Goal: Task Accomplishment & Management: Manage account settings

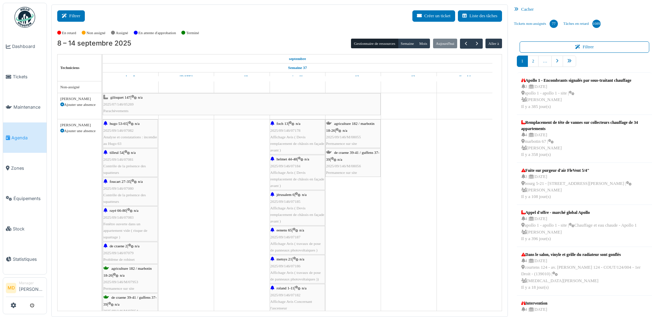
click at [79, 11] on button "Filtrer" at bounding box center [71, 15] width 28 height 11
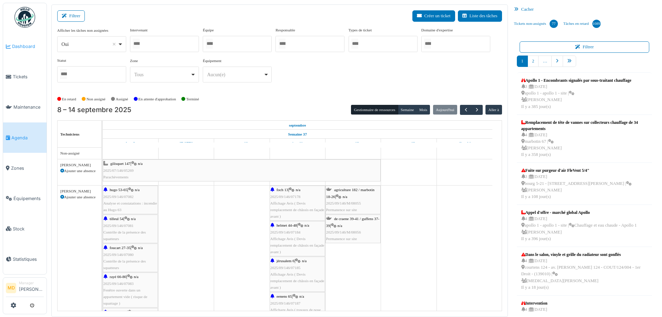
click at [24, 47] on span "Dashboard" at bounding box center [28, 46] width 32 height 7
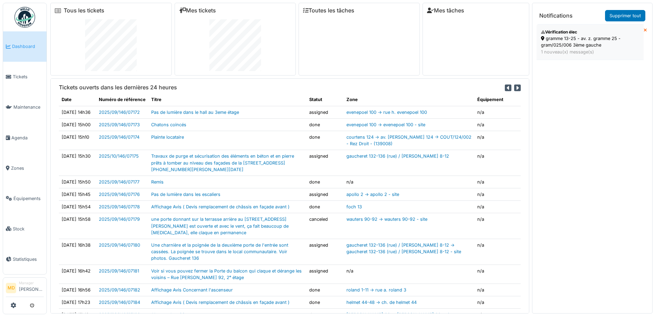
click at [588, 47] on div "gramme 13-25 - av. z. gramme 25 - gram/025/006 3ème gauche" at bounding box center [590, 41] width 98 height 13
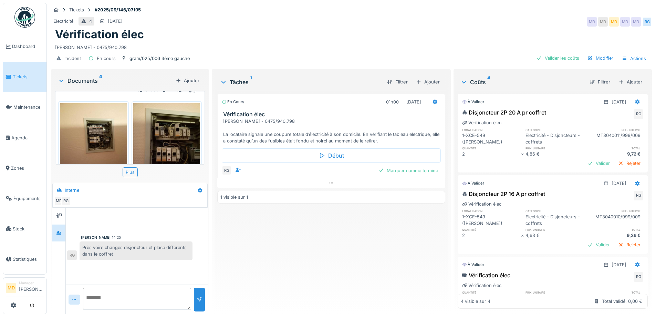
scroll to position [137, 0]
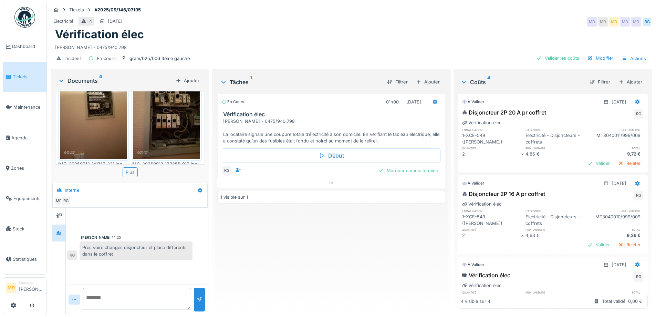
click at [105, 128] on img at bounding box center [93, 114] width 67 height 89
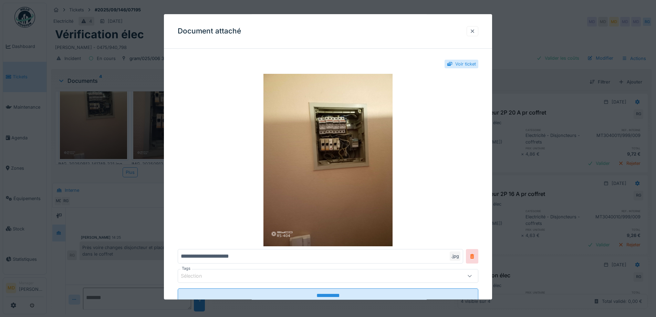
click at [479, 31] on div at bounding box center [473, 31] width 12 height 10
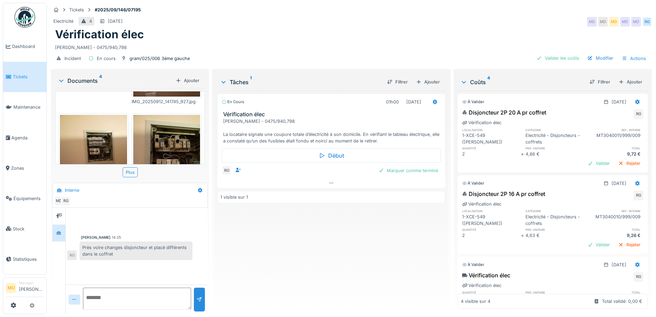
scroll to position [0, 0]
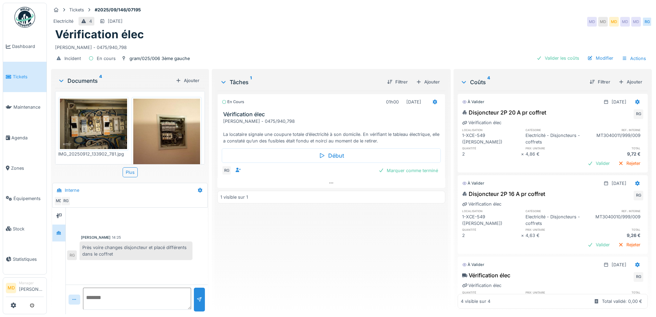
click at [105, 122] on img at bounding box center [93, 124] width 67 height 50
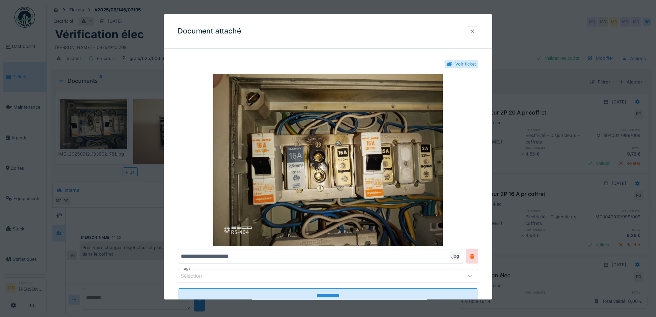
click at [474, 30] on div at bounding box center [473, 31] width 6 height 7
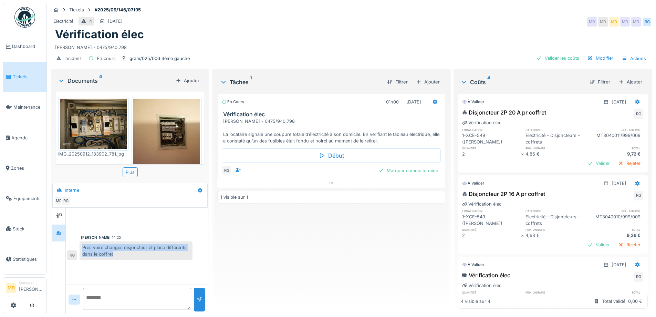
drag, startPoint x: 126, startPoint y: 252, endPoint x: 81, endPoint y: 245, distance: 45.7
click at [81, 245] on div "Près voire changes disjoncteur et placé différents dans le coffret" at bounding box center [136, 250] width 113 height 19
copy div "Près voire changes disjoncteur et placé différents dans le coffret"
click at [278, 267] on div "En cours 01h00 12/09/2025 Vérification élec Madame FERNANDEZ Carmen SUAREZ - 04…" at bounding box center [331, 200] width 228 height 218
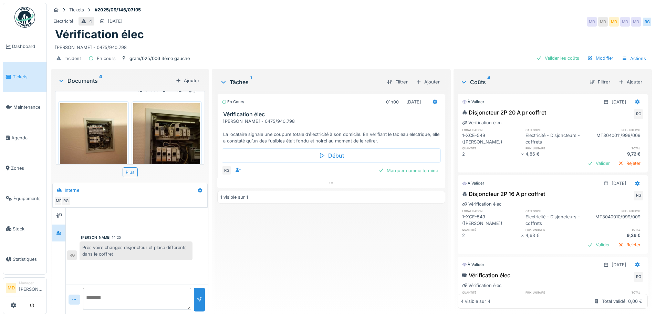
scroll to position [137, 0]
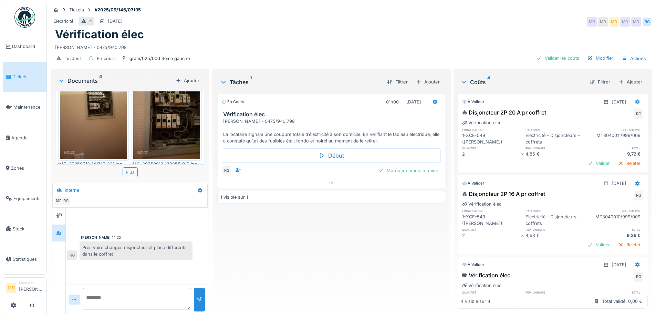
click at [98, 122] on img at bounding box center [93, 114] width 67 height 89
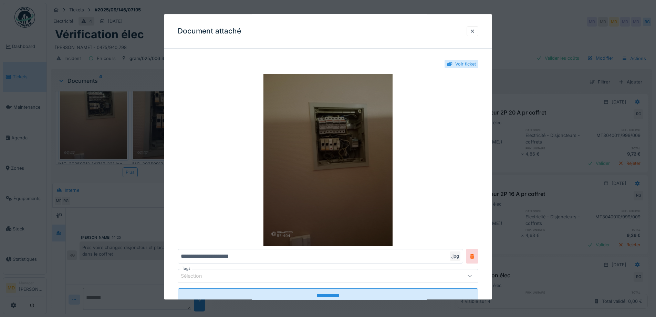
click at [333, 144] on img at bounding box center [328, 160] width 301 height 172
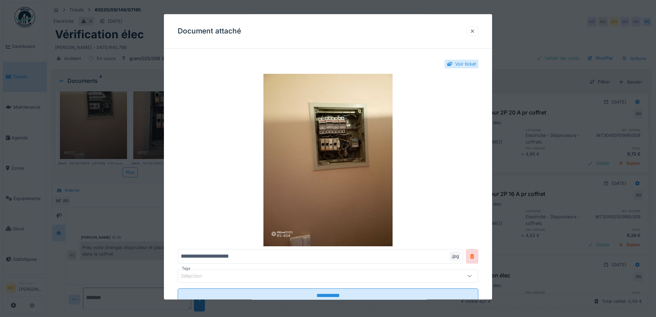
click at [474, 31] on div at bounding box center [473, 31] width 6 height 7
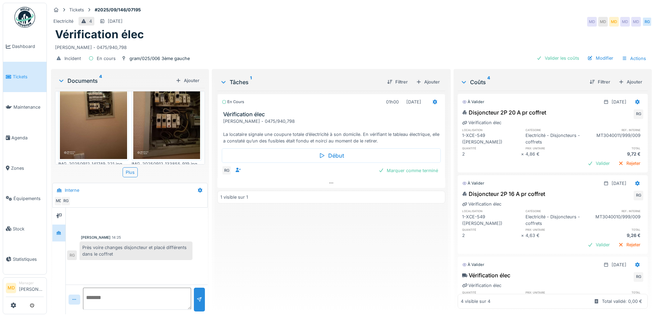
click at [153, 125] on img at bounding box center [166, 114] width 67 height 89
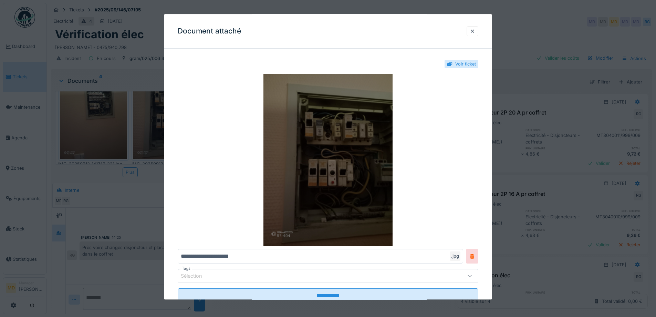
click at [313, 127] on img at bounding box center [328, 160] width 301 height 172
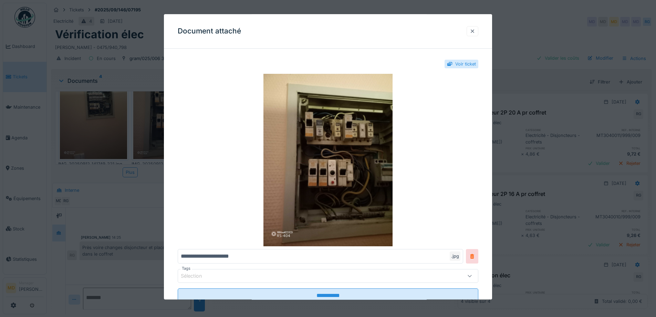
click at [472, 28] on div at bounding box center [473, 31] width 12 height 10
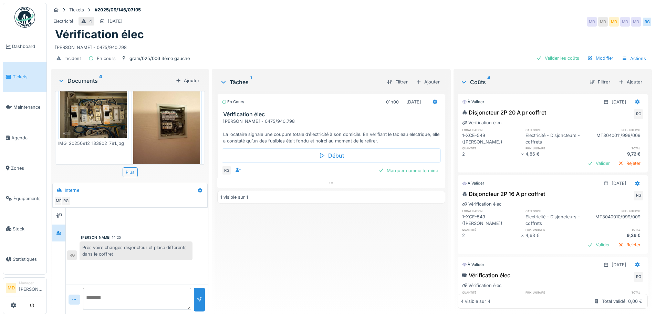
scroll to position [0, 0]
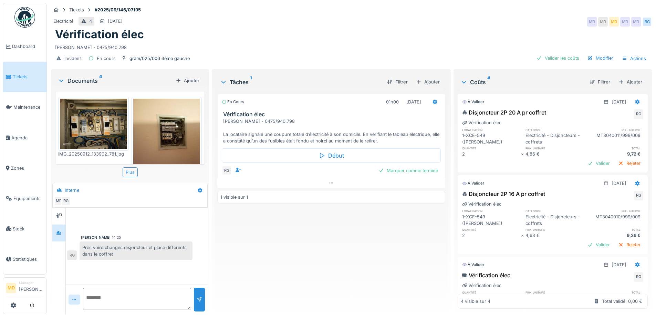
click at [102, 130] on img at bounding box center [93, 124] width 67 height 50
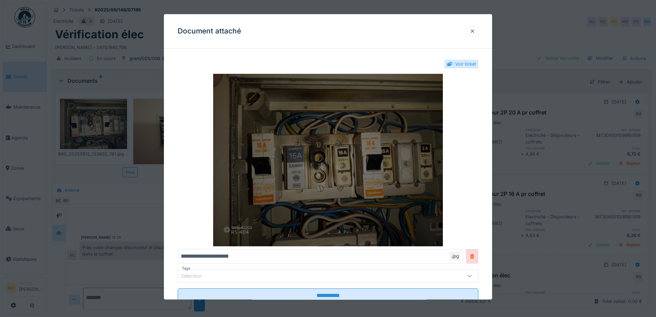
click at [334, 175] on img at bounding box center [328, 160] width 301 height 172
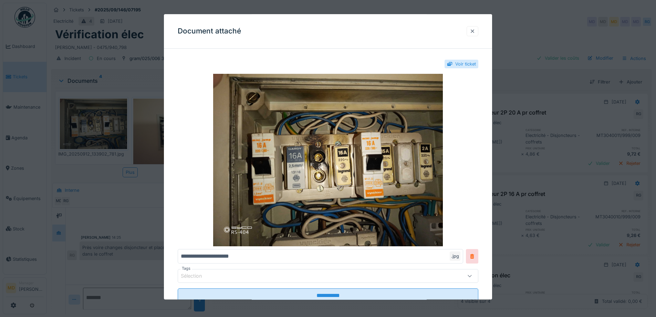
click at [475, 28] on div at bounding box center [473, 31] width 6 height 7
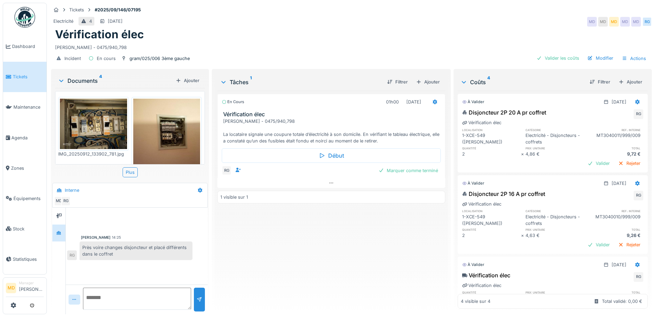
click at [298, 253] on div "En cours 01h00 12/09/2025 Vérification élec Madame FERNANDEZ Carmen SUAREZ - 04…" at bounding box center [331, 200] width 228 height 218
drag, startPoint x: 109, startPoint y: 287, endPoint x: 93, endPoint y: 310, distance: 27.8
click at [95, 309] on div "Robert Gaspar 14:25 Près voire changes disjoncteur et placé différents dans le …" at bounding box center [137, 260] width 142 height 106
click at [13, 44] on span "Dashboard" at bounding box center [28, 46] width 32 height 7
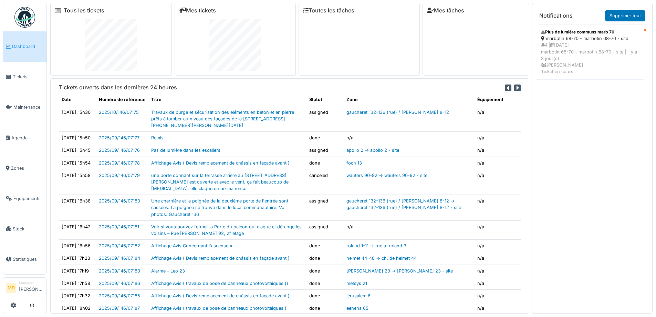
click at [26, 41] on link "Dashboard" at bounding box center [24, 46] width 43 height 30
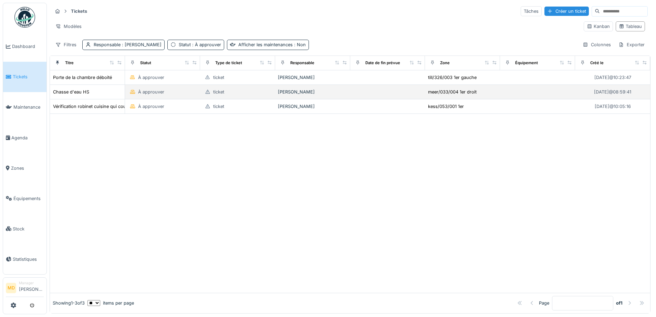
click at [90, 91] on div "Chasse d'eau HS" at bounding box center [87, 91] width 69 height 7
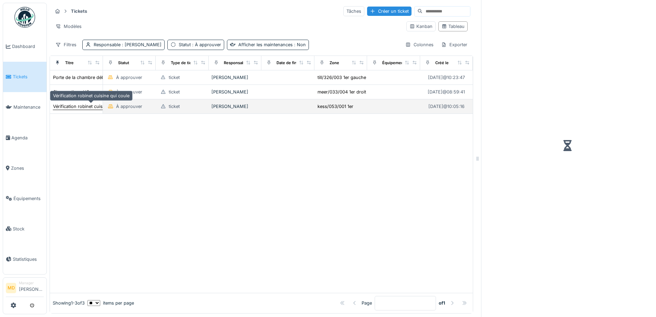
click at [84, 106] on div "Vérification robinet cuisine qui coule" at bounding box center [91, 106] width 76 height 7
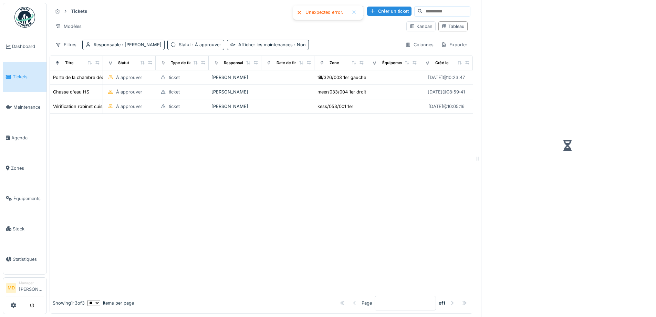
click at [356, 10] on div at bounding box center [354, 13] width 6 height 6
click at [15, 50] on link "Dashboard" at bounding box center [24, 46] width 43 height 30
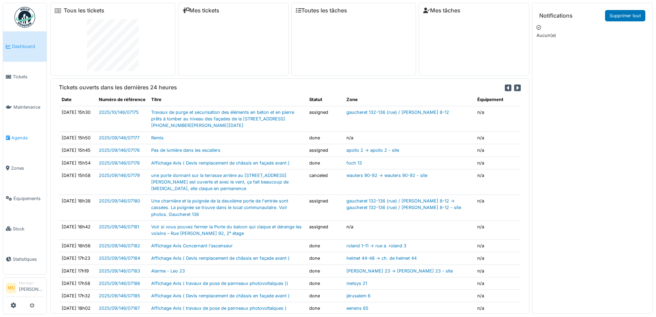
click at [16, 135] on span "Agenda" at bounding box center [27, 137] width 32 height 7
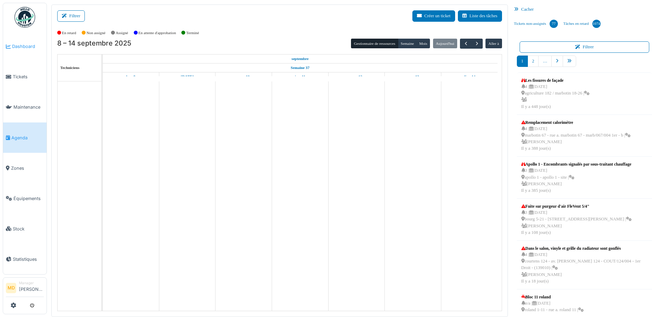
click at [18, 46] on span "Dashboard" at bounding box center [28, 46] width 32 height 7
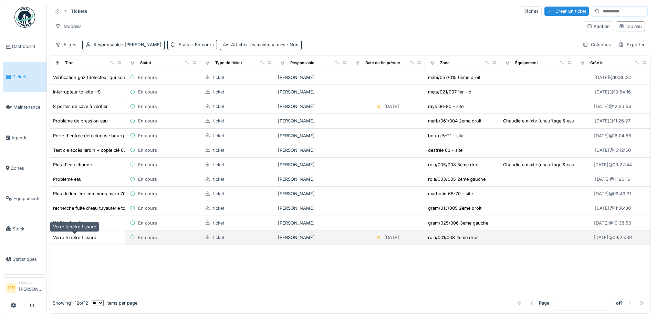
click at [79, 240] on div "Verre fenêtre fissuré" at bounding box center [74, 237] width 43 height 7
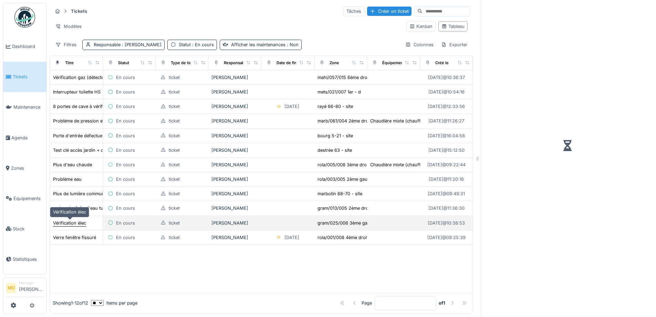
click at [72, 224] on div "Vérification élec" at bounding box center [69, 222] width 33 height 7
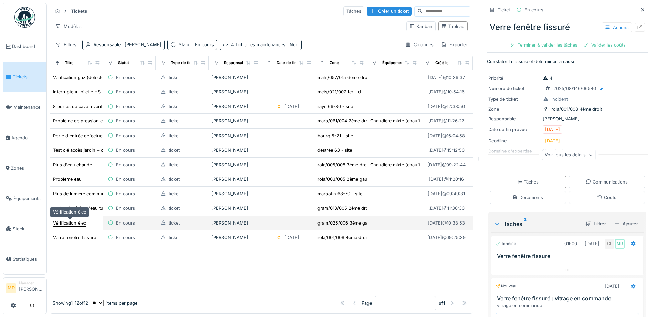
click at [65, 224] on div "Vérification élec" at bounding box center [69, 222] width 33 height 7
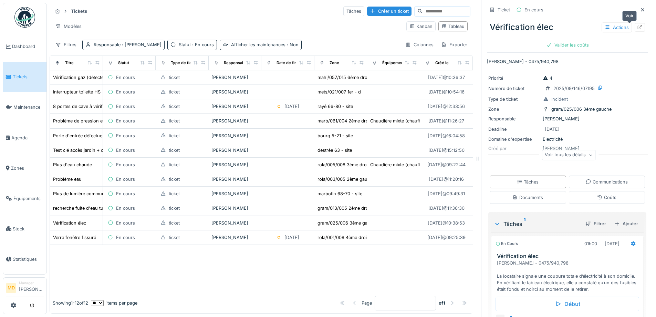
click at [635, 23] on div at bounding box center [640, 27] width 10 height 9
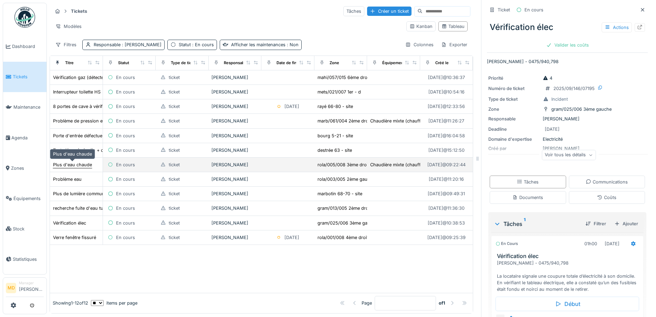
click at [69, 163] on div "Plus d'eau chaude" at bounding box center [72, 164] width 39 height 7
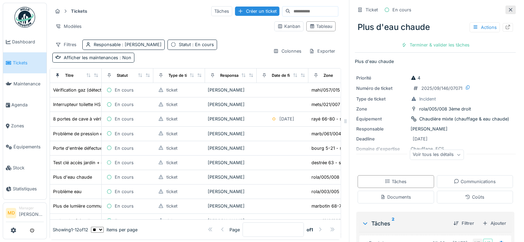
click at [509, 10] on icon at bounding box center [510, 9] width 3 height 3
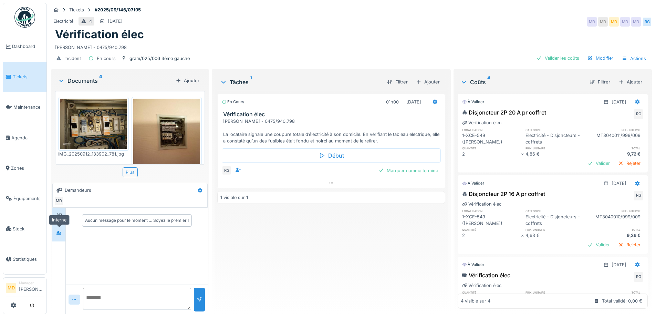
click at [64, 233] on div at bounding box center [59, 232] width 10 height 9
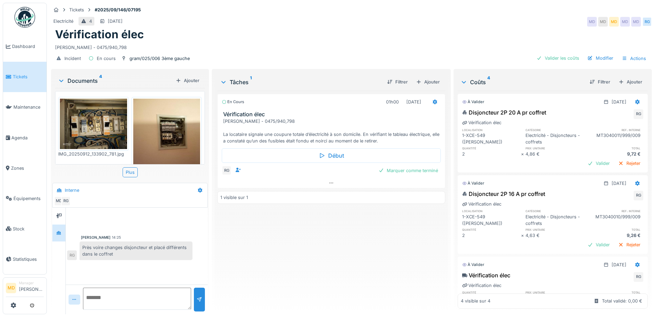
click at [266, 243] on div "En cours 01h00 [DATE] Vérification élec [PERSON_NAME] - 0475/940,798 La locatai…" at bounding box center [331, 200] width 228 height 218
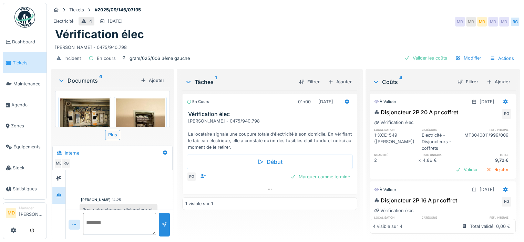
scroll to position [15, 0]
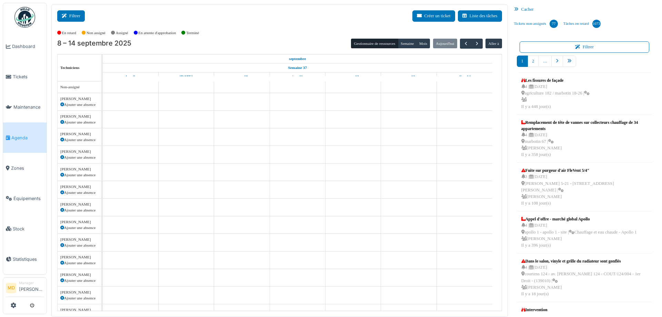
click at [82, 14] on button "Filtrer" at bounding box center [71, 15] width 28 height 11
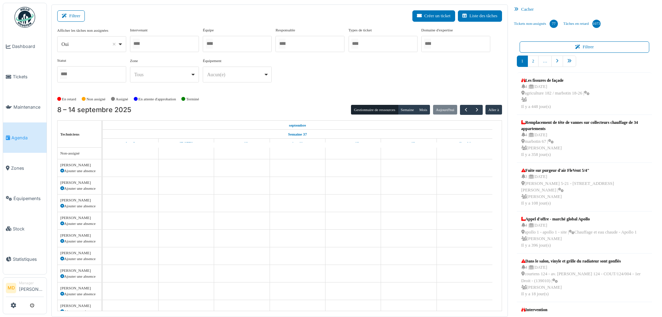
click at [171, 51] on div at bounding box center [164, 44] width 69 height 16
type input "*****"
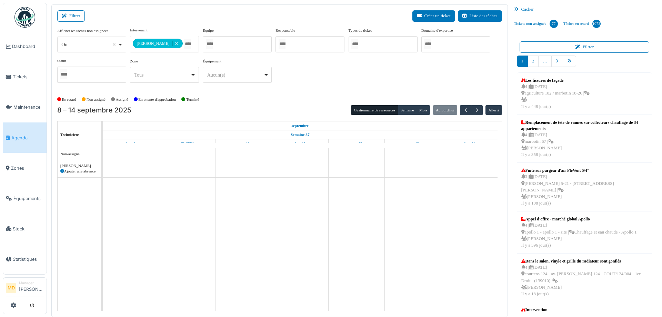
click at [306, 94] on div "En retard Non assigné Assigné En attente d'approbation Terminé" at bounding box center [279, 99] width 444 height 11
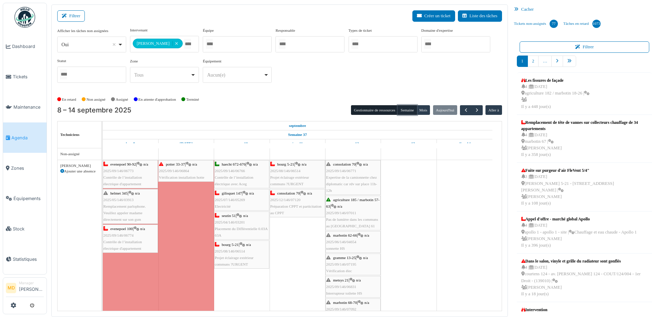
click at [403, 109] on button "Semaine" at bounding box center [407, 110] width 19 height 10
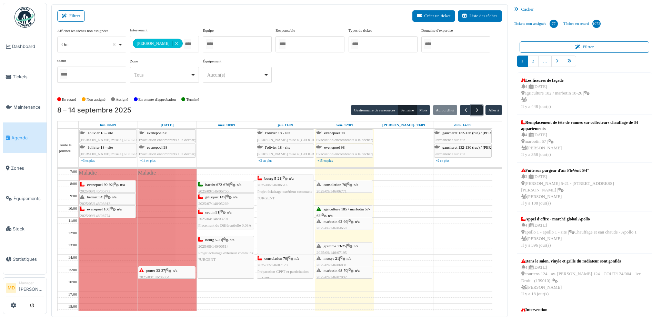
click at [475, 108] on span "button" at bounding box center [477, 110] width 6 height 6
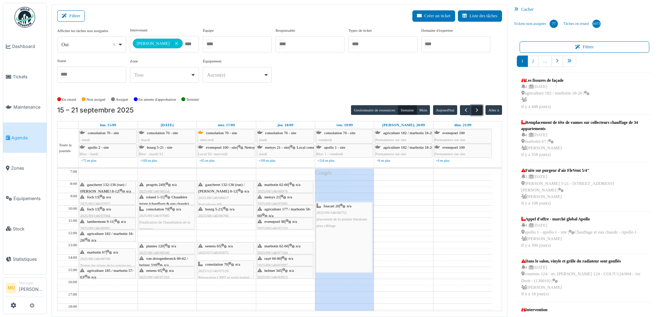
click at [474, 113] on span "button" at bounding box center [477, 110] width 6 height 6
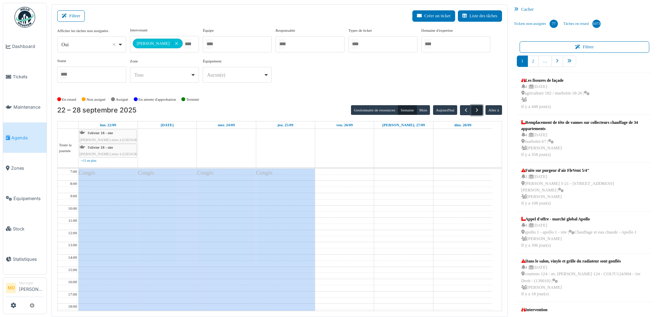
click at [474, 113] on span "button" at bounding box center [477, 110] width 6 height 6
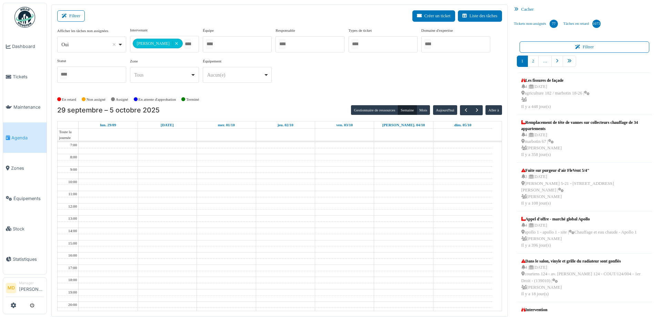
click at [305, 85] on div "**********" at bounding box center [279, 57] width 444 height 61
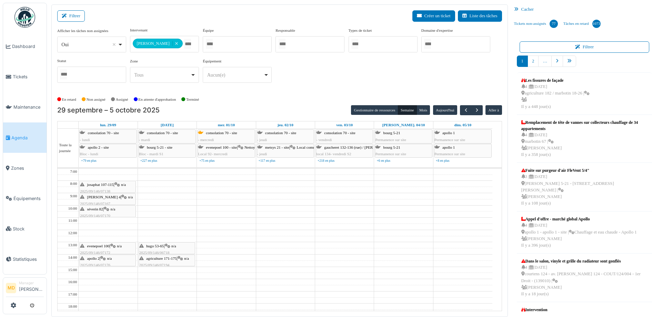
click at [100, 183] on span "josaphat 107-115" at bounding box center [100, 184] width 27 height 4
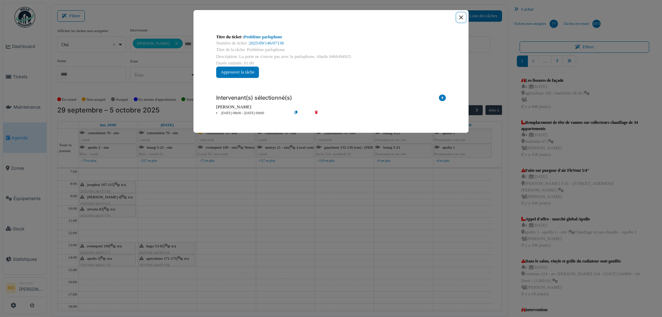
click at [462, 19] on button "Close" at bounding box center [460, 17] width 9 height 9
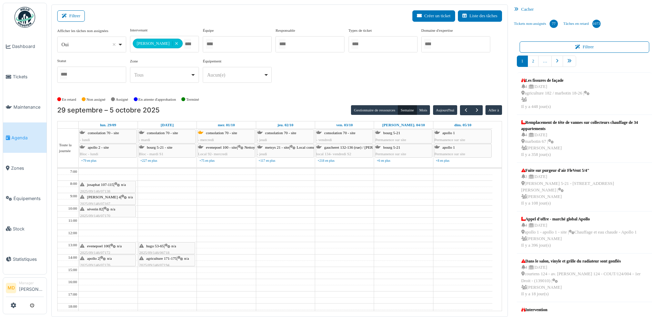
click at [96, 196] on span "thomas 4" at bounding box center [103, 197] width 33 height 4
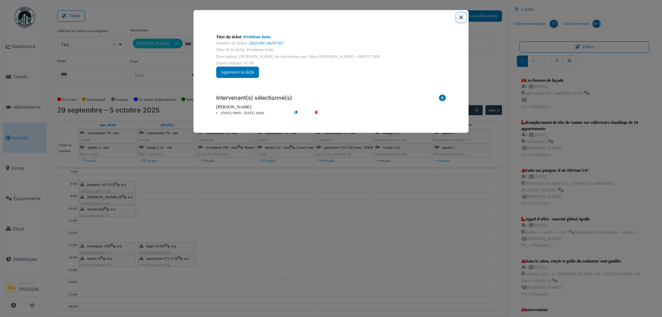
click at [459, 16] on button "Close" at bounding box center [460, 17] width 9 height 9
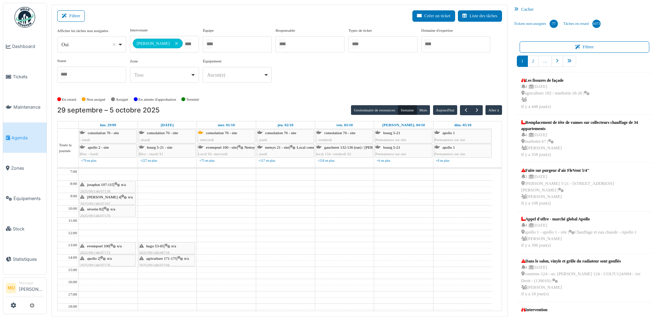
click at [95, 212] on div "séverin 82 | n/a 2025/09/146/07170 Remplacement de détecteur de fumé" at bounding box center [107, 219] width 55 height 27
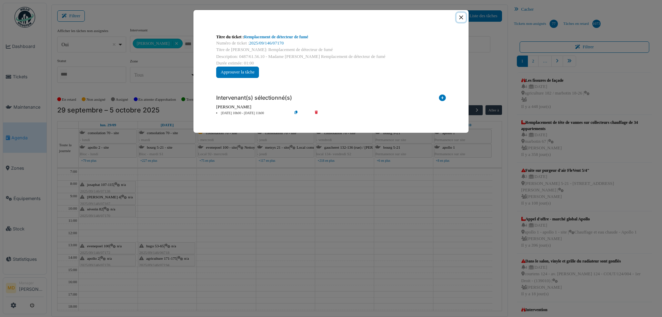
click at [462, 18] on button "Close" at bounding box center [460, 17] width 9 height 9
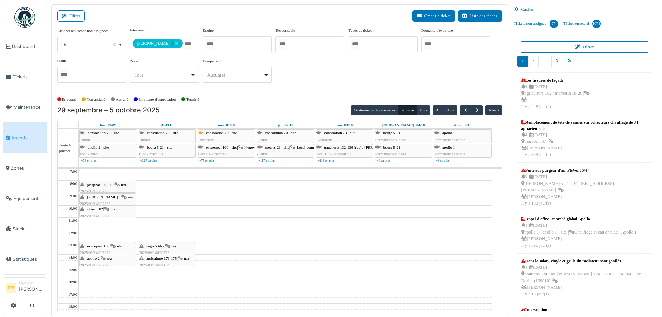
click at [101, 246] on span "evenepoel 100" at bounding box center [98, 246] width 22 height 4
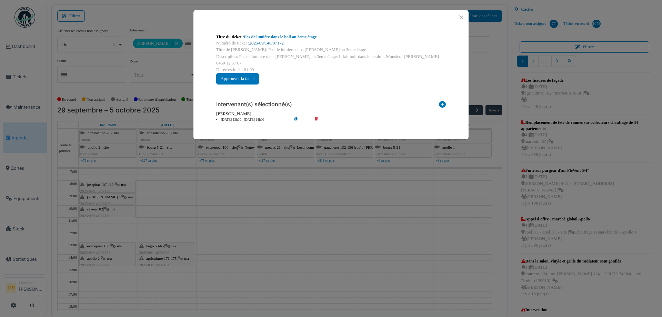
click at [262, 43] on link "2025/09/146/07172" at bounding box center [266, 43] width 34 height 5
click at [459, 18] on button "Close" at bounding box center [460, 17] width 9 height 9
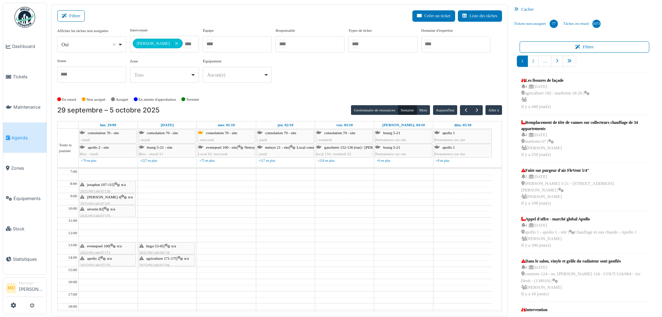
click at [96, 259] on span "apollo 2" at bounding box center [93, 258] width 12 height 4
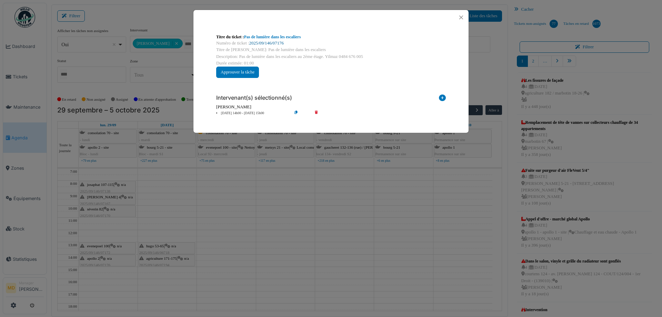
click at [262, 45] on link "2025/09/146/07176" at bounding box center [266, 43] width 34 height 5
click at [459, 16] on button "Close" at bounding box center [460, 17] width 9 height 9
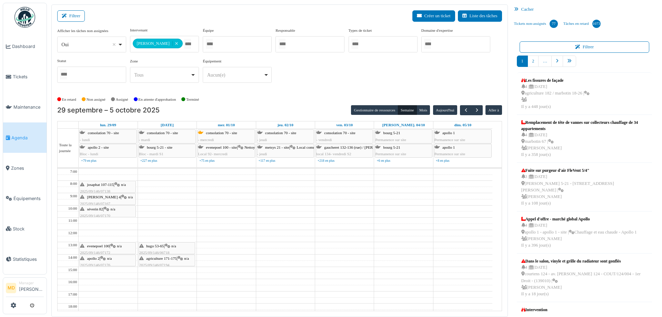
click at [105, 248] on div "evenepoel 100 | n/a 2025/09/146/07172 Pas de lumière dans le hall au 3eme étage" at bounding box center [107, 256] width 55 height 27
drag, startPoint x: 103, startPoint y: 248, endPoint x: 211, endPoint y: 250, distance: 108.2
click at [211, 250] on tr "josaphat 107-115 | n/a 2025/09/146/07138 Problème parlophone thomas 4 | n/a 202…" at bounding box center [275, 272] width 434 height 208
drag, startPoint x: 99, startPoint y: 261, endPoint x: 212, endPoint y: 258, distance: 113.0
click at [212, 258] on tr "josaphat 107-115 | n/a 2025/09/146/07138 Problème parlophone thomas 4 | n/a 202…" at bounding box center [275, 272] width 434 height 208
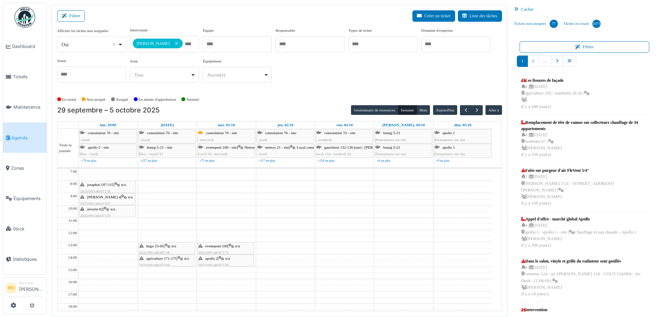
click at [98, 210] on span "séverin 82" at bounding box center [95, 209] width 16 height 4
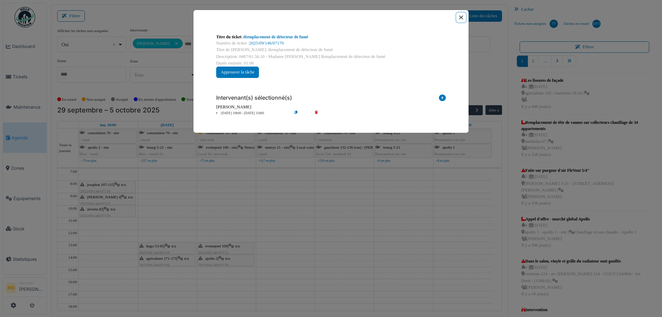
click at [462, 16] on button "Close" at bounding box center [460, 17] width 9 height 9
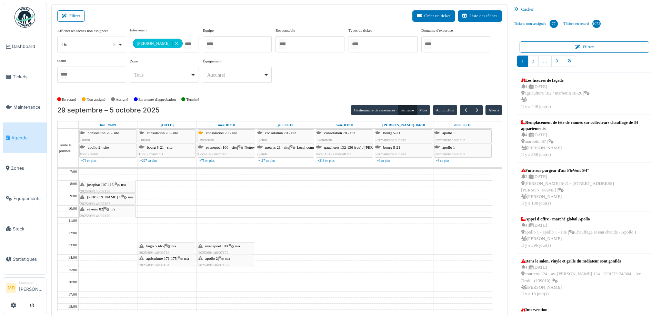
click at [102, 209] on span "séverin 82" at bounding box center [95, 209] width 16 height 4
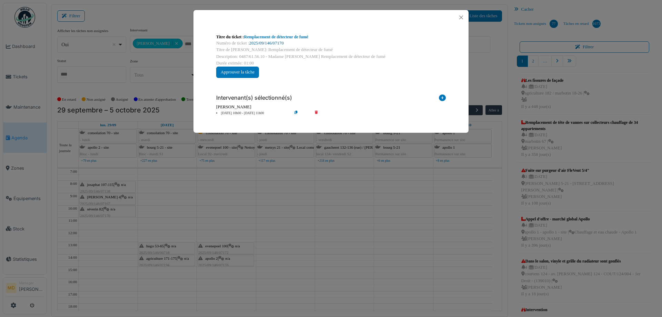
click at [257, 43] on link "2025/09/146/07170" at bounding box center [266, 43] width 34 height 5
click at [463, 17] on button "Close" at bounding box center [460, 17] width 9 height 9
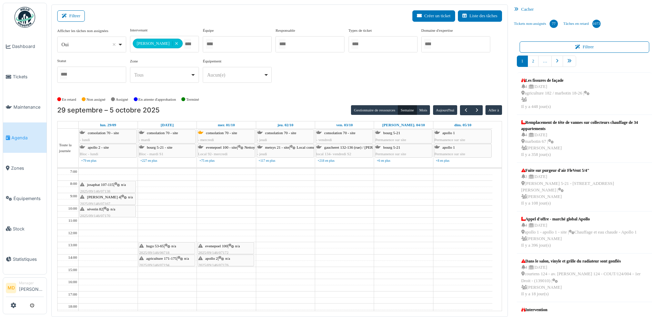
click at [103, 196] on div "thomas 4 | n/a 2025/09/146/07167 Problème hotte" at bounding box center [107, 204] width 55 height 20
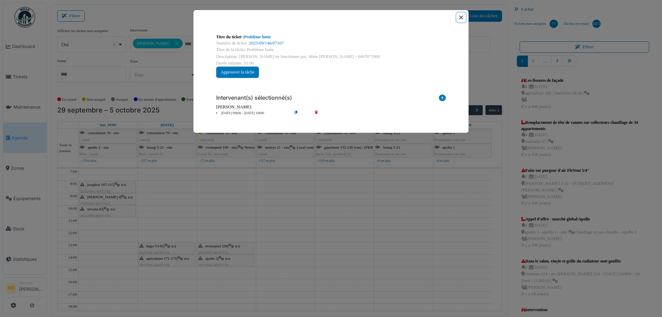
click at [460, 18] on button "Close" at bounding box center [460, 17] width 9 height 9
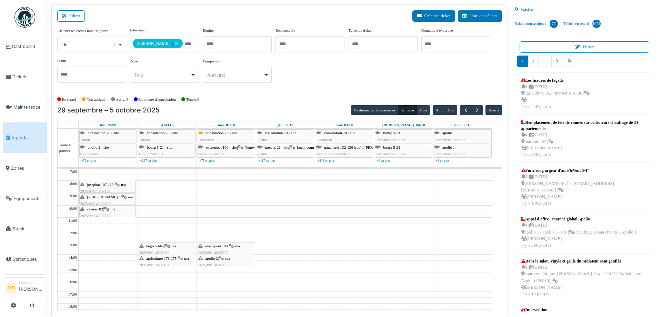
click at [104, 184] on span "josaphat 107-115" at bounding box center [100, 184] width 27 height 4
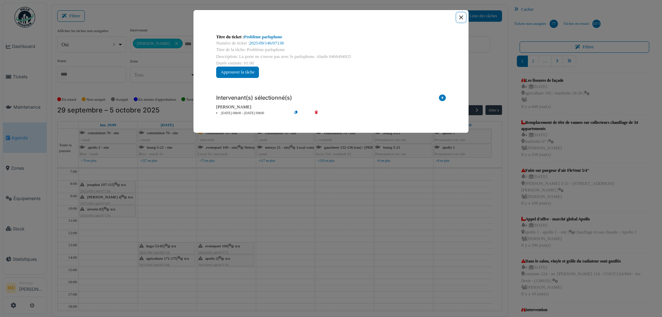
click at [458, 16] on button "Close" at bounding box center [460, 17] width 9 height 9
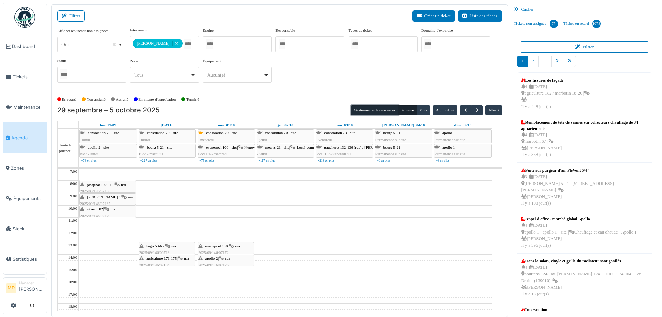
click at [372, 110] on button "Gestionnaire de ressources" at bounding box center [374, 110] width 47 height 10
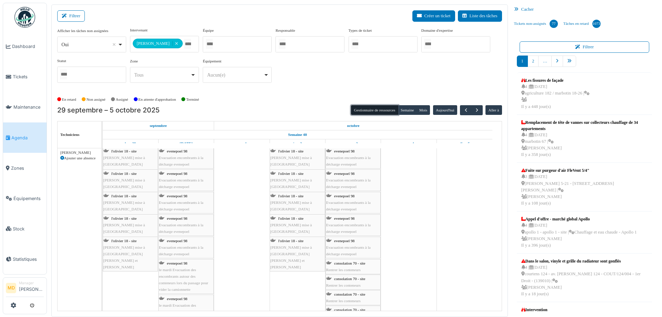
scroll to position [2571, 0]
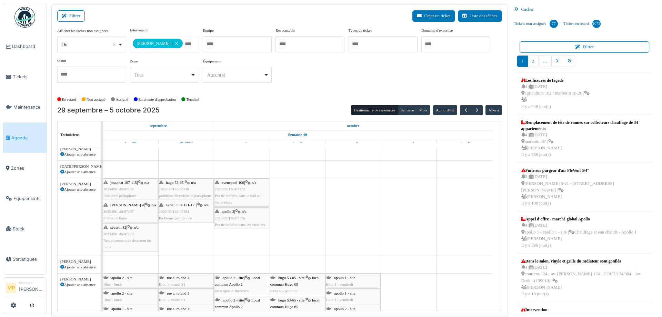
click at [62, 188] on icon at bounding box center [62, 189] width 4 height 4
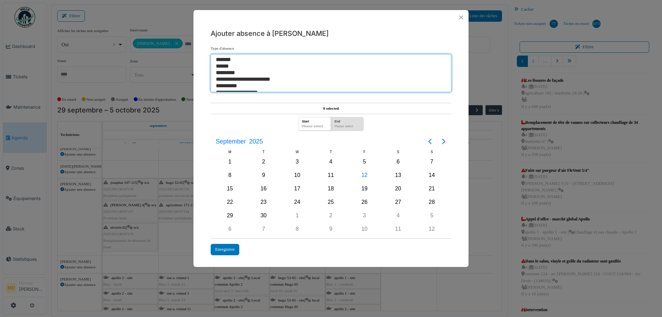
select select "**"
click at [226, 66] on option "******" at bounding box center [328, 66] width 226 height 7
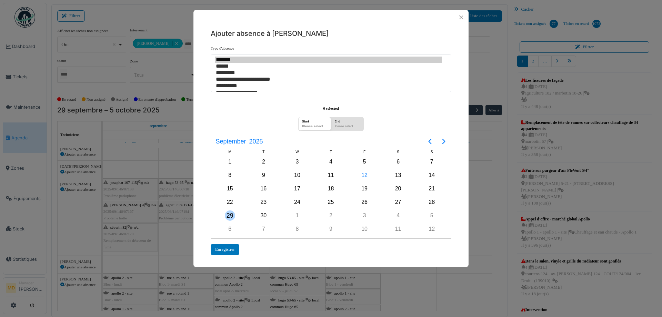
click at [231, 216] on div "29" at bounding box center [230, 215] width 10 height 10
click at [227, 215] on div "29" at bounding box center [230, 215] width 10 height 10
click at [230, 253] on div "Enregistrer" at bounding box center [225, 249] width 29 height 11
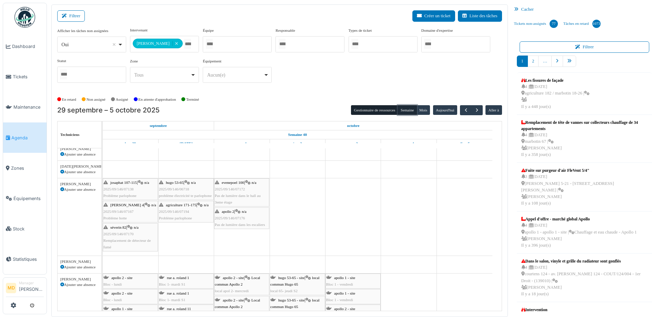
click at [404, 110] on button "Semaine" at bounding box center [407, 110] width 19 height 10
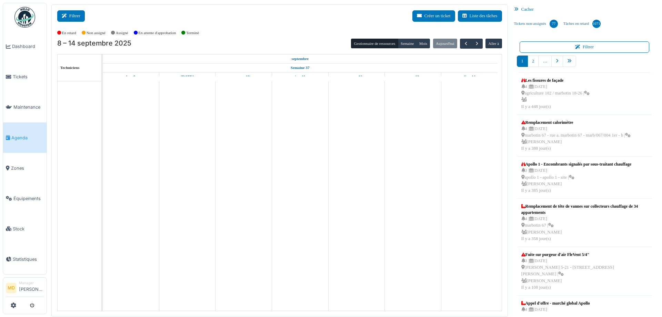
click at [83, 16] on button "Filtrer" at bounding box center [71, 15] width 28 height 11
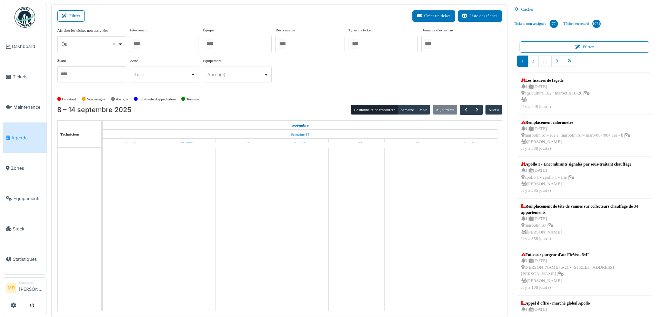
click at [150, 40] on div at bounding box center [164, 44] width 69 height 16
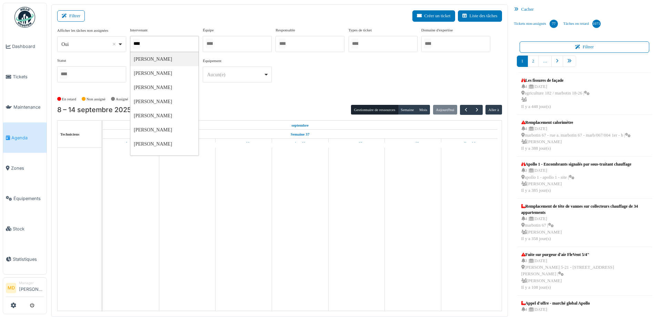
type input "*****"
click at [310, 82] on div "**********" at bounding box center [279, 57] width 444 height 61
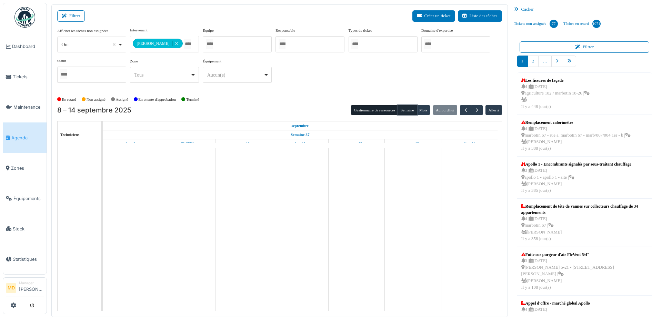
click at [401, 108] on button "Semaine" at bounding box center [407, 110] width 19 height 10
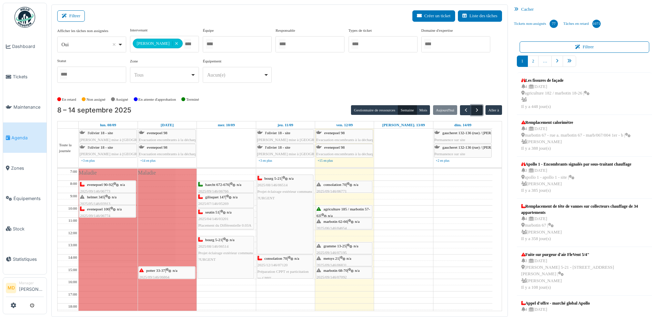
click at [474, 110] on span "button" at bounding box center [477, 110] width 6 height 6
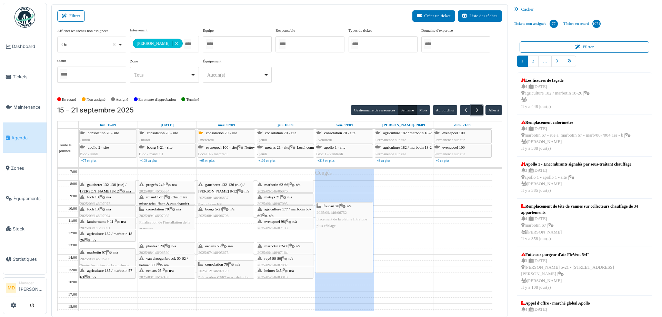
click at [474, 110] on span "button" at bounding box center [477, 110] width 6 height 6
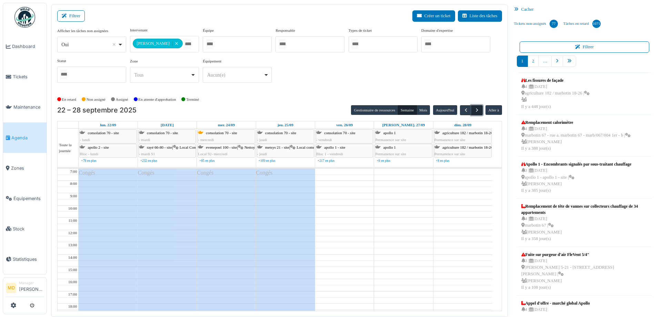
click at [474, 110] on span "button" at bounding box center [477, 110] width 6 height 6
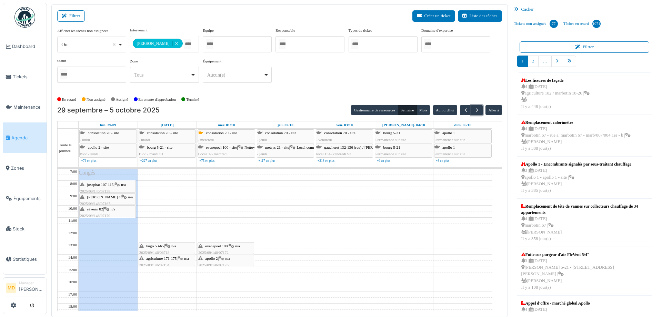
click at [114, 184] on span "josaphat 107-115" at bounding box center [100, 184] width 27 height 4
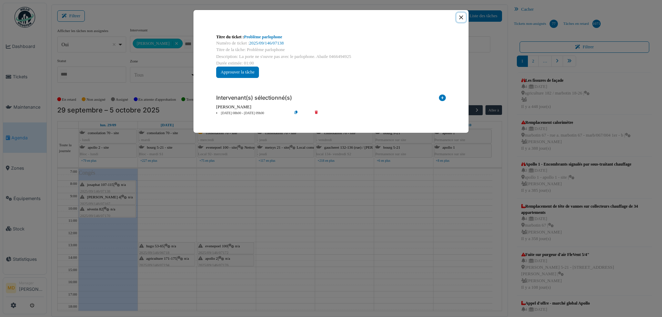
click at [461, 17] on button "Close" at bounding box center [460, 17] width 9 height 9
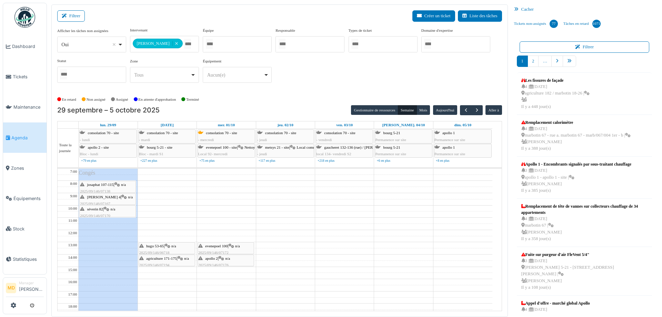
click at [100, 199] on div "thomas 4 | n/a 2025/09/146/07167 Problème hotte" at bounding box center [107, 204] width 55 height 20
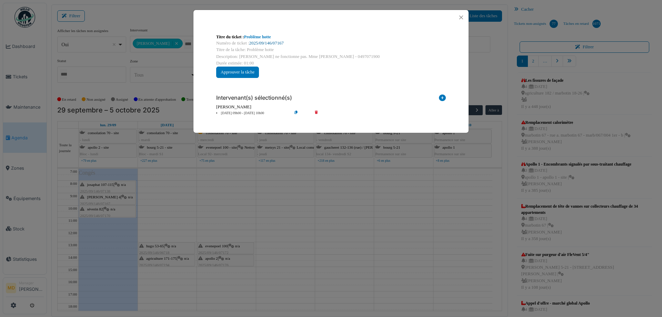
click at [267, 43] on link "2025/09/146/07167" at bounding box center [266, 43] width 34 height 5
click at [463, 18] on button "Close" at bounding box center [460, 17] width 9 height 9
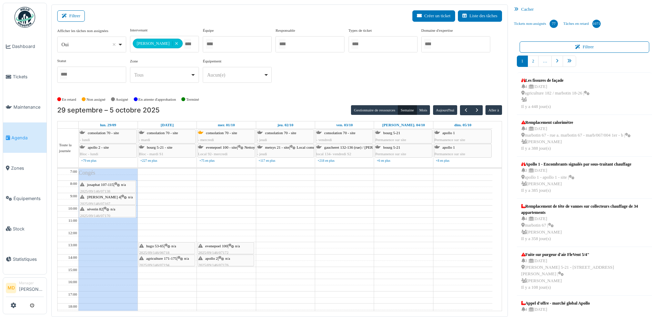
click at [102, 208] on span "séverin 82" at bounding box center [95, 209] width 16 height 4
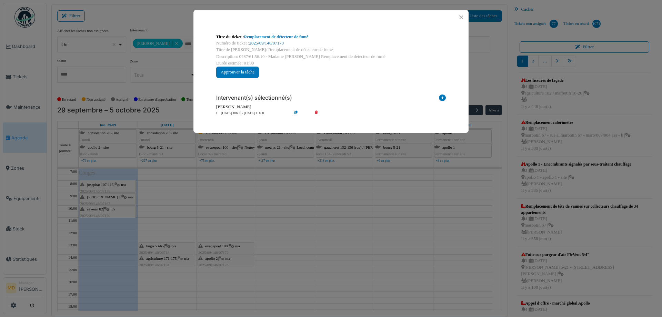
click at [270, 42] on link "2025/09/146/07170" at bounding box center [266, 43] width 34 height 5
click at [463, 19] on button "Close" at bounding box center [460, 17] width 9 height 9
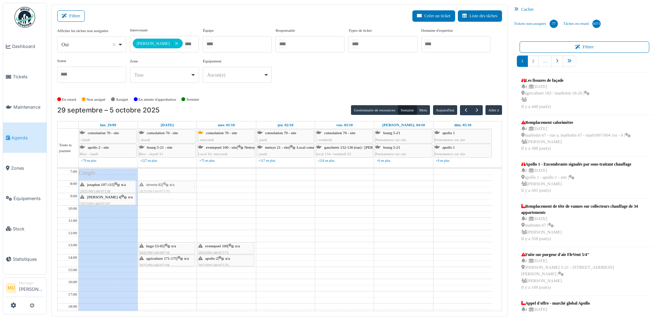
drag, startPoint x: 101, startPoint y: 211, endPoint x: 154, endPoint y: 188, distance: 57.7
click at [154, 188] on tr "Congés josaphat 107-115 | n/a 2025/09/146/07138 Problème parlophone thomas 4 | …" at bounding box center [275, 272] width 434 height 208
click at [219, 245] on span "evenepoel 100" at bounding box center [216, 246] width 22 height 4
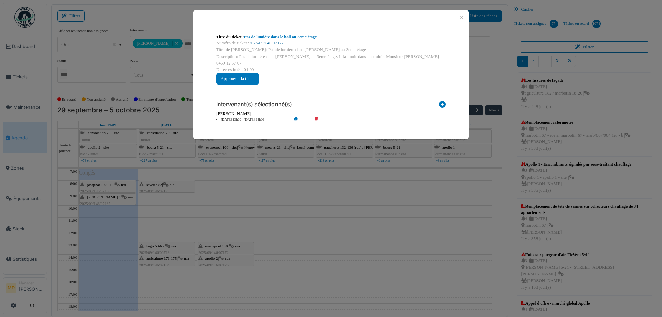
click at [264, 42] on link "2025/09/146/07172" at bounding box center [266, 43] width 34 height 5
click at [462, 16] on button "Close" at bounding box center [460, 17] width 9 height 9
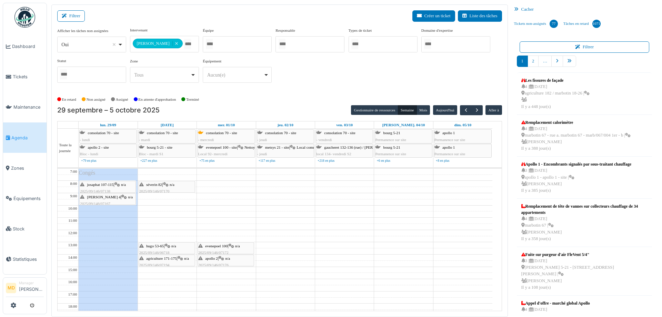
click at [214, 260] on div "apollo 2 | n/a 2025/09/146/07176 Pas de lumière dans les escaliers" at bounding box center [225, 265] width 55 height 20
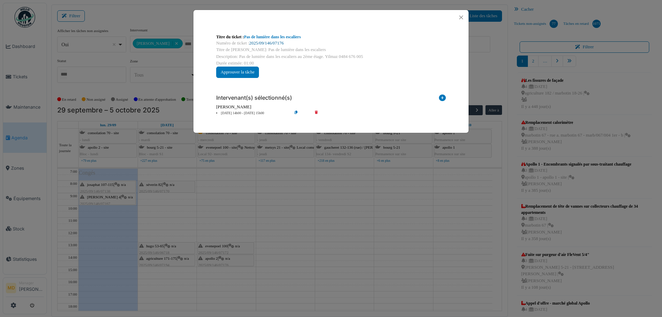
click at [272, 42] on link "2025/09/146/07176" at bounding box center [266, 43] width 34 height 5
click at [462, 16] on button "Close" at bounding box center [460, 17] width 9 height 9
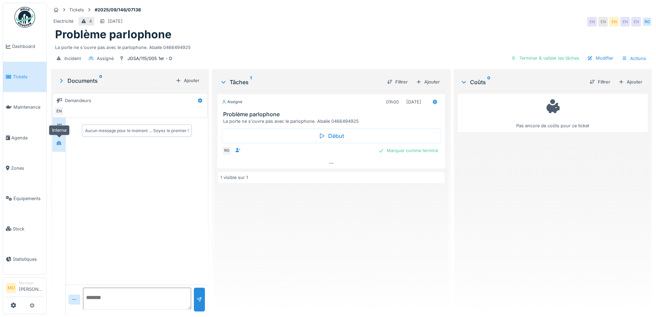
click at [57, 139] on div at bounding box center [59, 143] width 10 height 9
click at [58, 132] on div at bounding box center [58, 125] width 13 height 17
click at [123, 292] on textarea at bounding box center [137, 298] width 108 height 22
drag, startPoint x: 177, startPoint y: 298, endPoint x: 26, endPoint y: 299, distance: 150.6
click at [26, 299] on body "Dashboard Tickets Maintenance [GEOGRAPHIC_DATA] Zones Équipements Stock Statist…" at bounding box center [328, 158] width 656 height 317
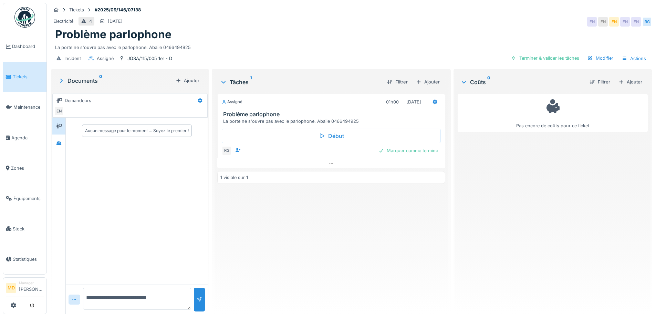
click at [161, 293] on textarea "**********" at bounding box center [137, 298] width 108 height 22
type textarea "**********"
click at [201, 295] on div at bounding box center [199, 299] width 11 height 24
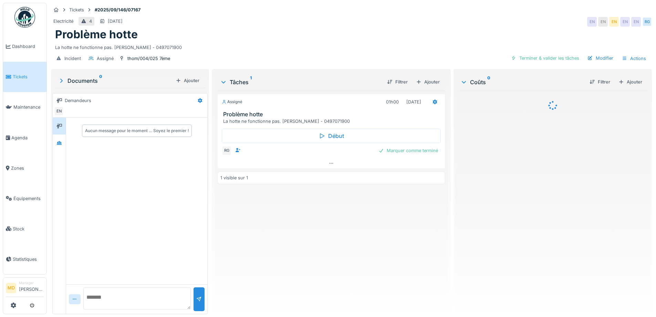
click at [122, 302] on textarea at bounding box center [137, 298] width 108 height 22
paste textarea "**********"
type textarea "**********"
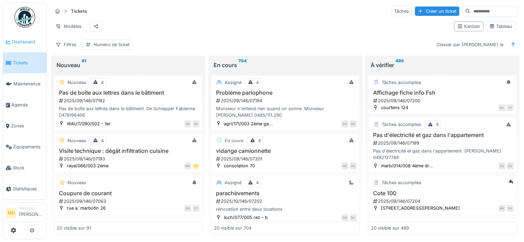
click at [18, 44] on span "Dashboard" at bounding box center [28, 42] width 32 height 7
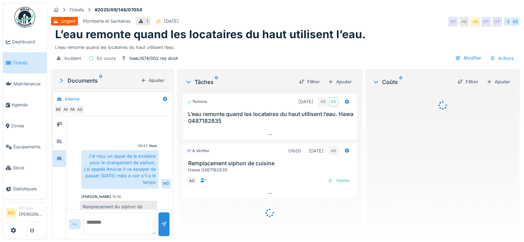
scroll to position [56, 0]
